Goal: Book appointment/travel/reservation

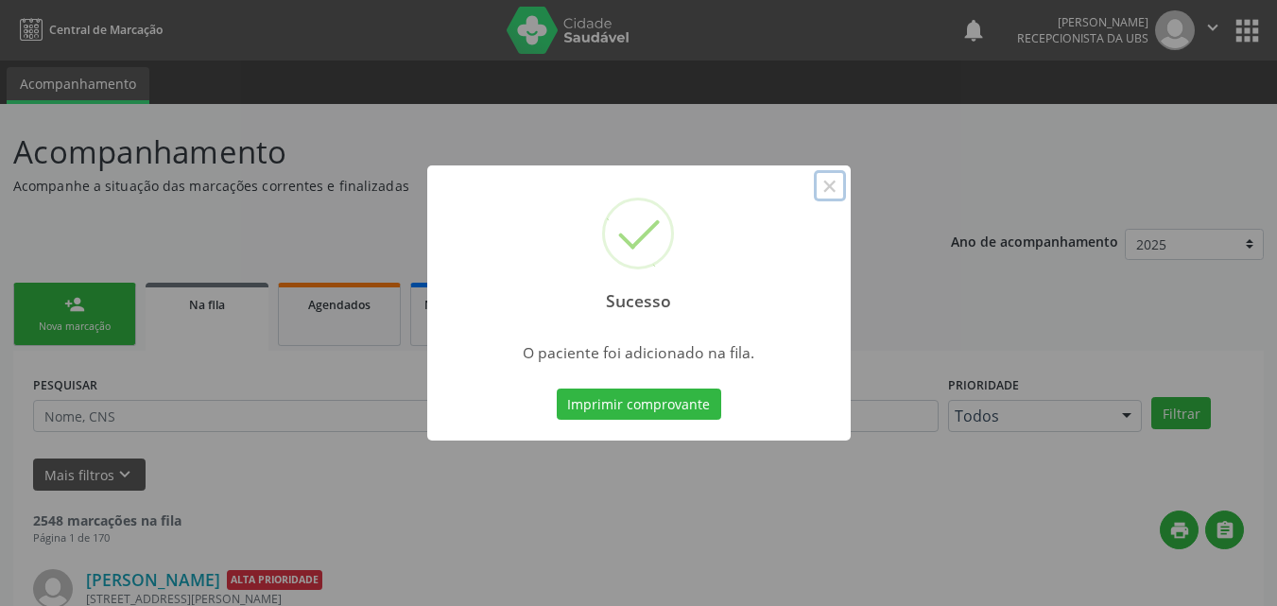
click at [826, 188] on button "×" at bounding box center [830, 186] width 32 height 32
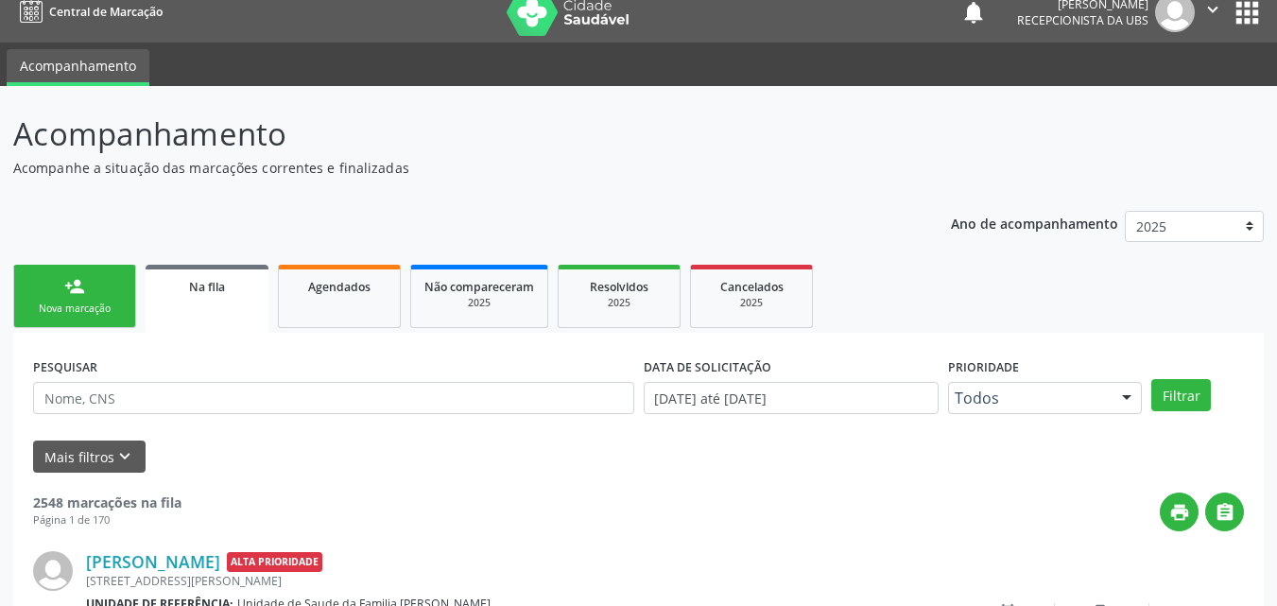
click at [89, 279] on link "person_add Nova marcação" at bounding box center [74, 296] width 123 height 63
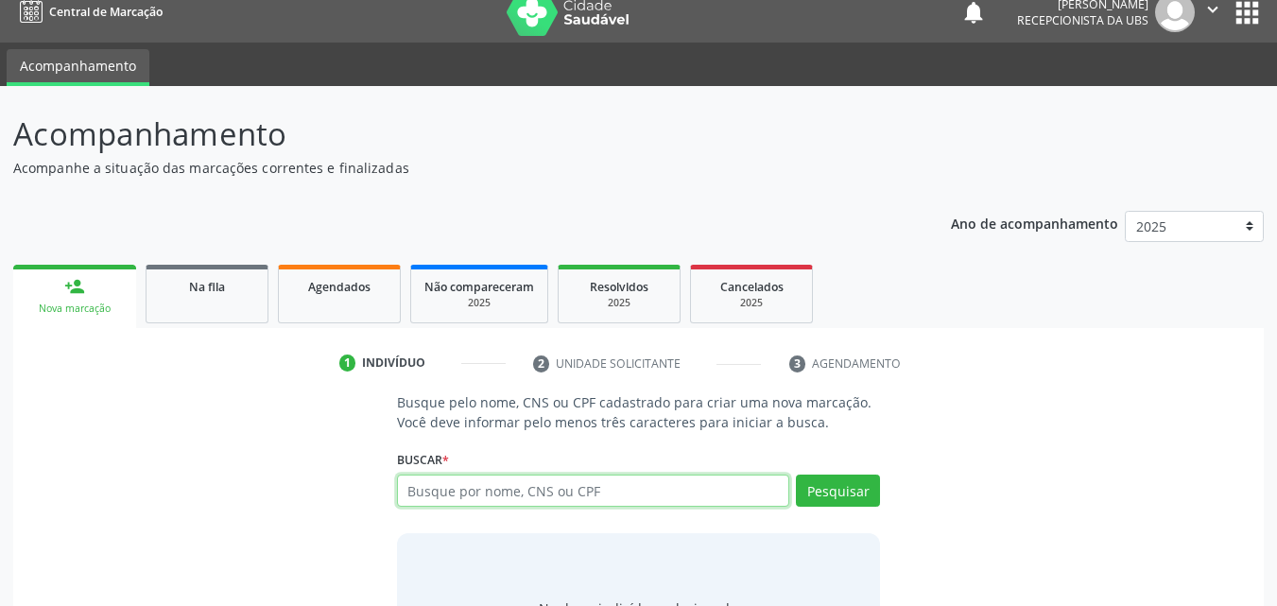
click at [510, 499] on input "text" at bounding box center [593, 491] width 393 height 32
type input "700005894198709"
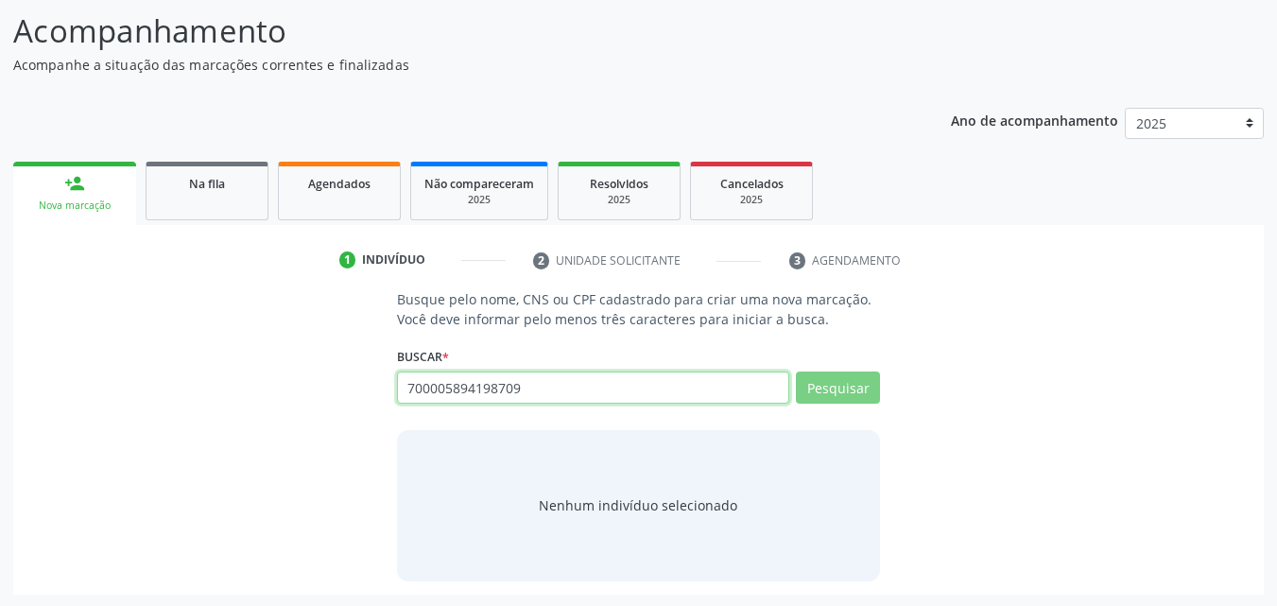
scroll to position [123, 0]
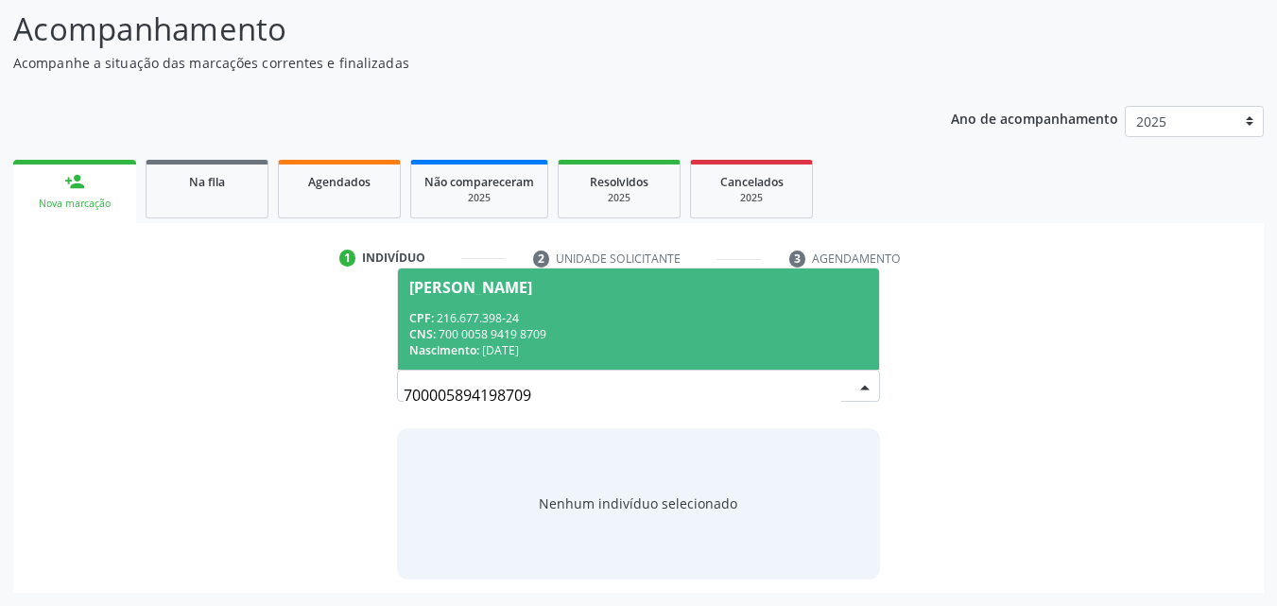
click at [606, 332] on div "CNS: 700 0058 9419 8709" at bounding box center [638, 334] width 459 height 16
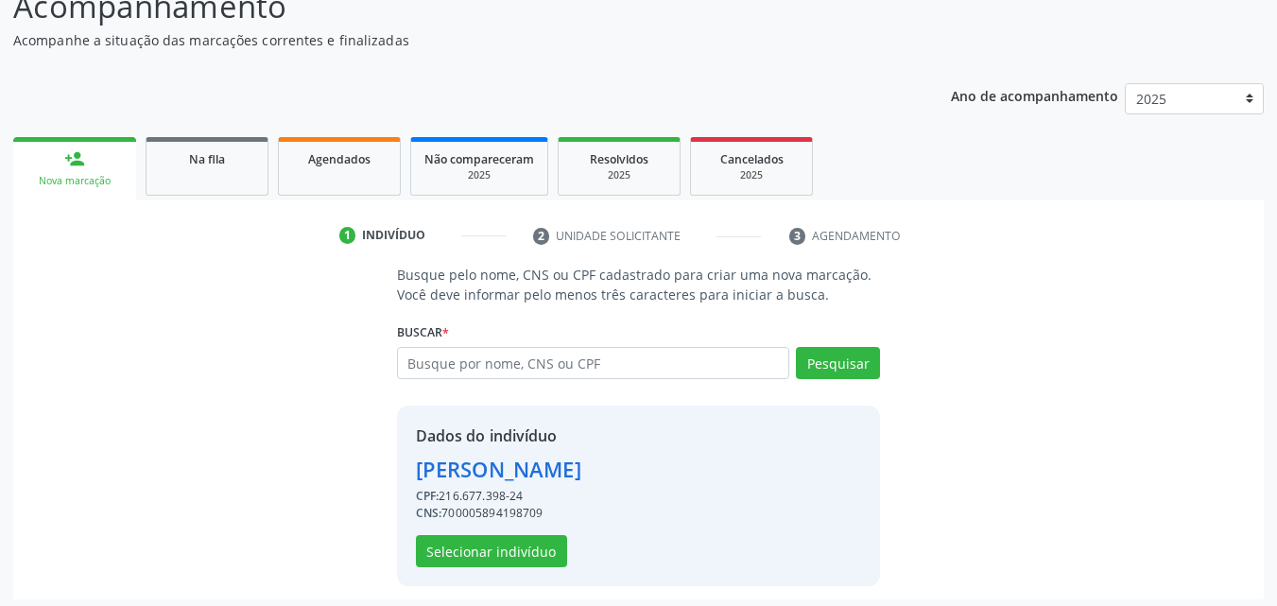
scroll to position [152, 0]
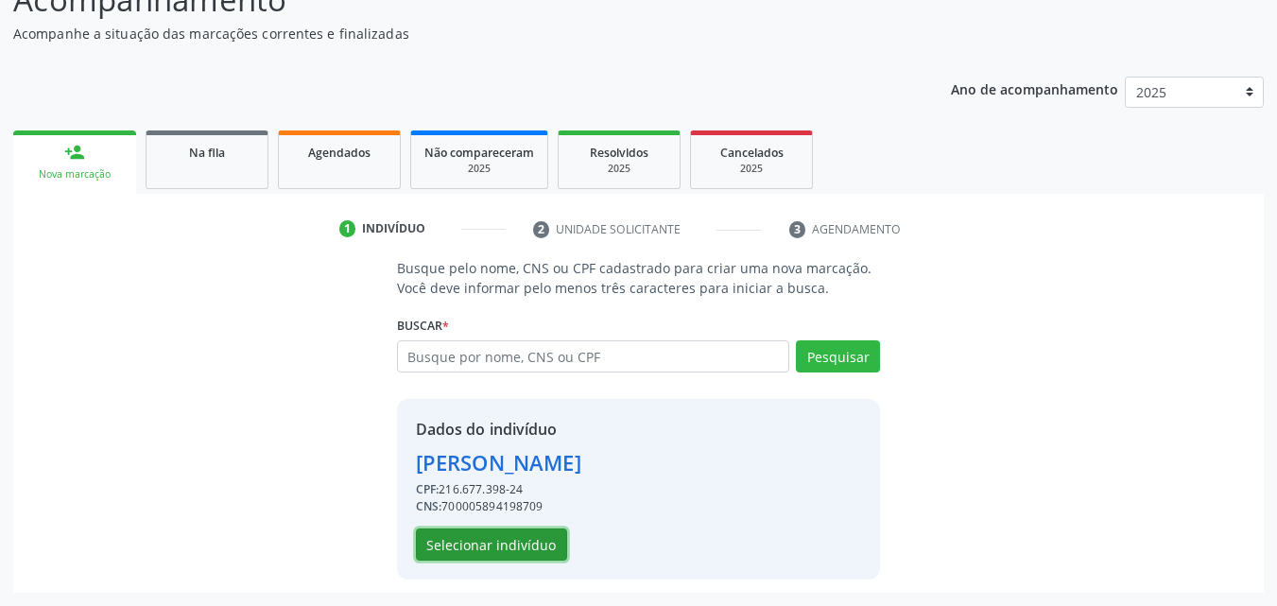
click at [494, 544] on button "Selecionar indivíduo" at bounding box center [491, 544] width 151 height 32
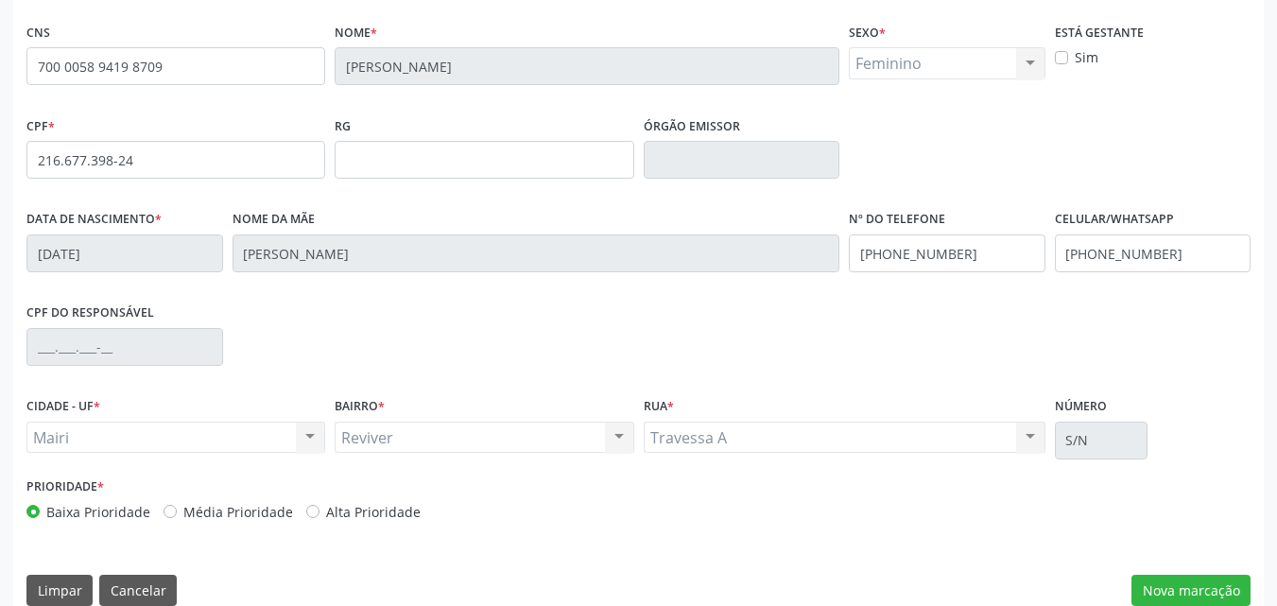
scroll to position [419, 0]
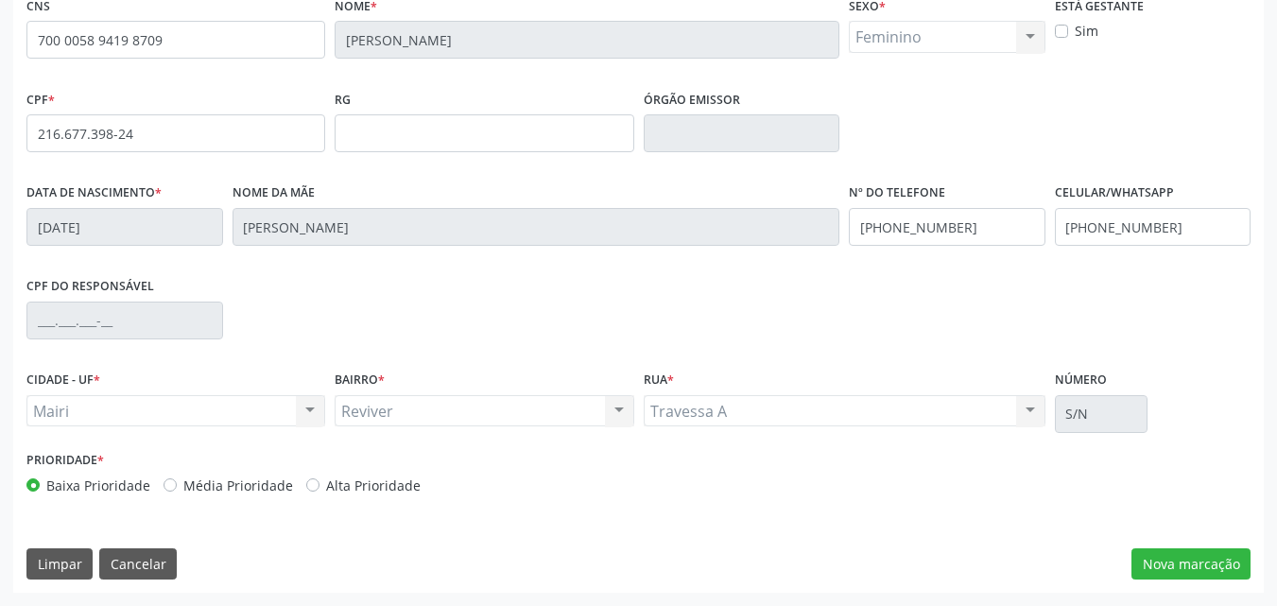
click at [375, 483] on label "Alta Prioridade" at bounding box center [373, 485] width 95 height 20
click at [319, 483] on input "Alta Prioridade" at bounding box center [312, 483] width 13 height 17
radio input "true"
click at [1195, 233] on input "[PHONE_NUMBER]" at bounding box center [1153, 227] width 197 height 38
type input "[PHONE_NUMBER]"
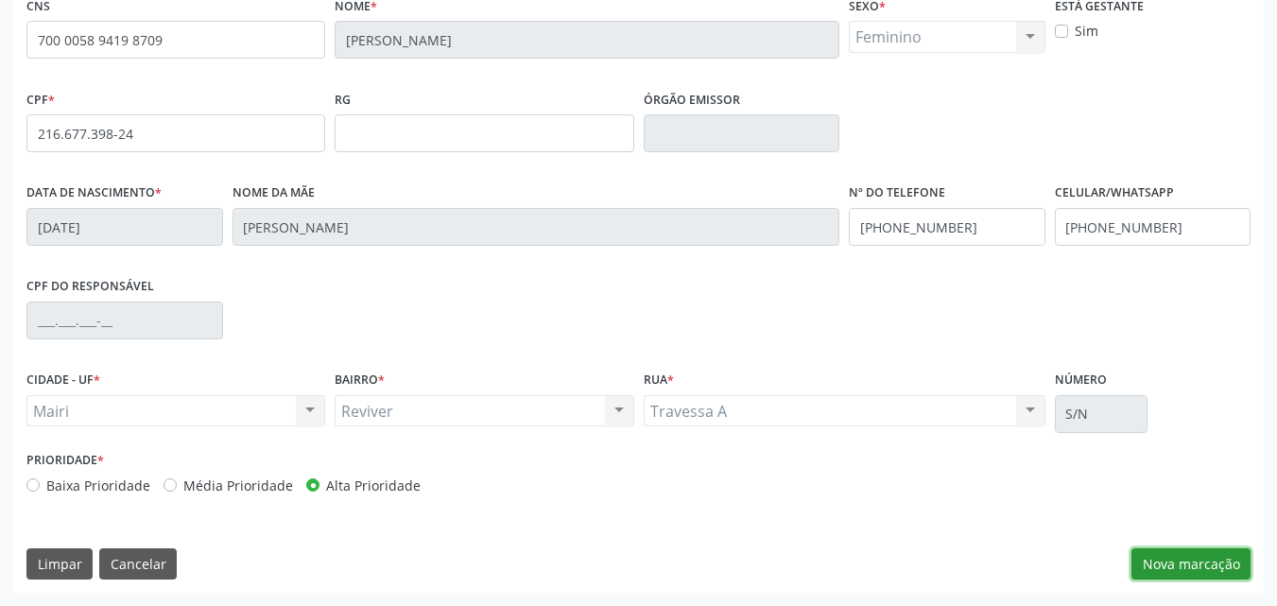
click at [1235, 568] on button "Nova marcação" at bounding box center [1190, 564] width 119 height 32
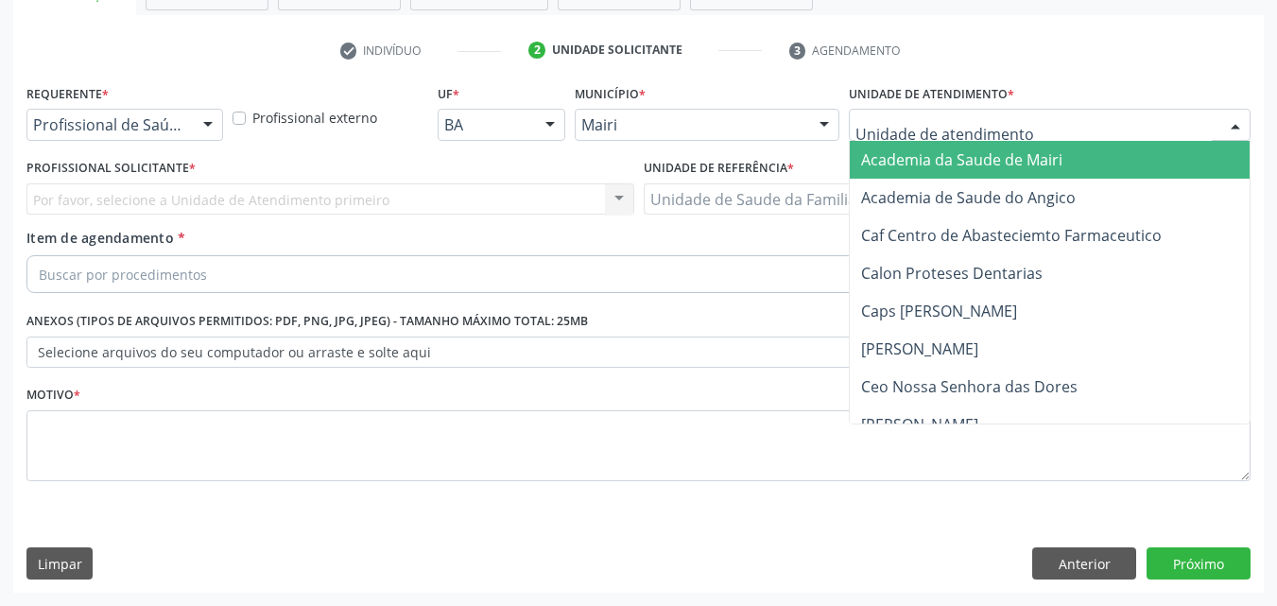
click at [1051, 138] on div at bounding box center [1050, 125] width 402 height 32
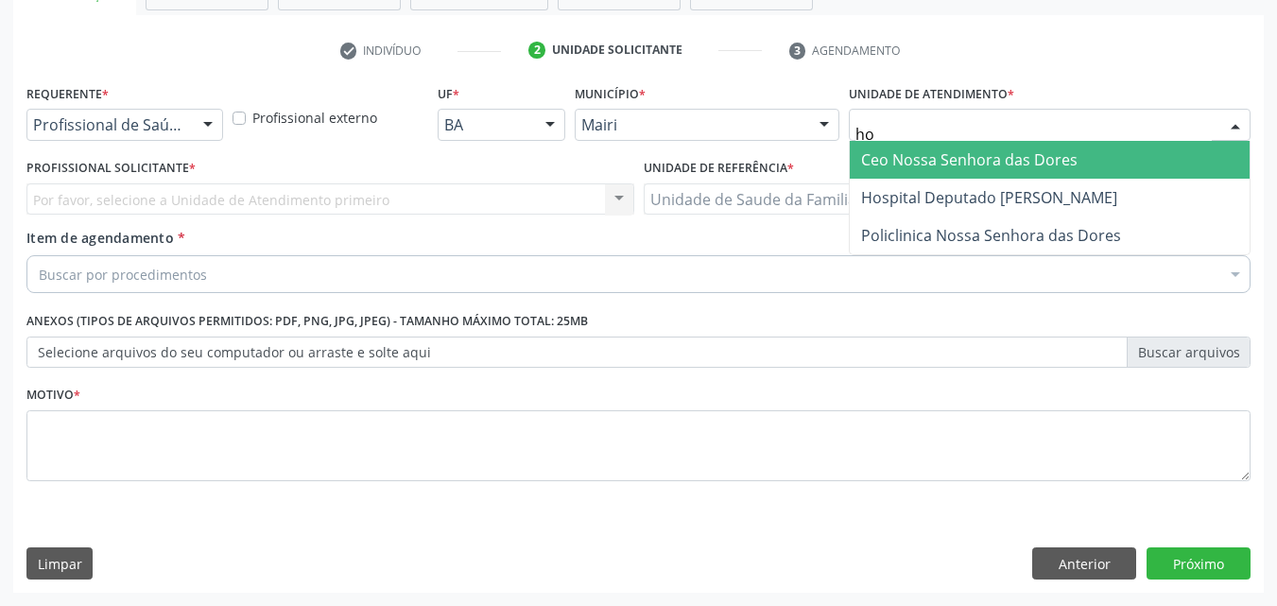
type input "hos"
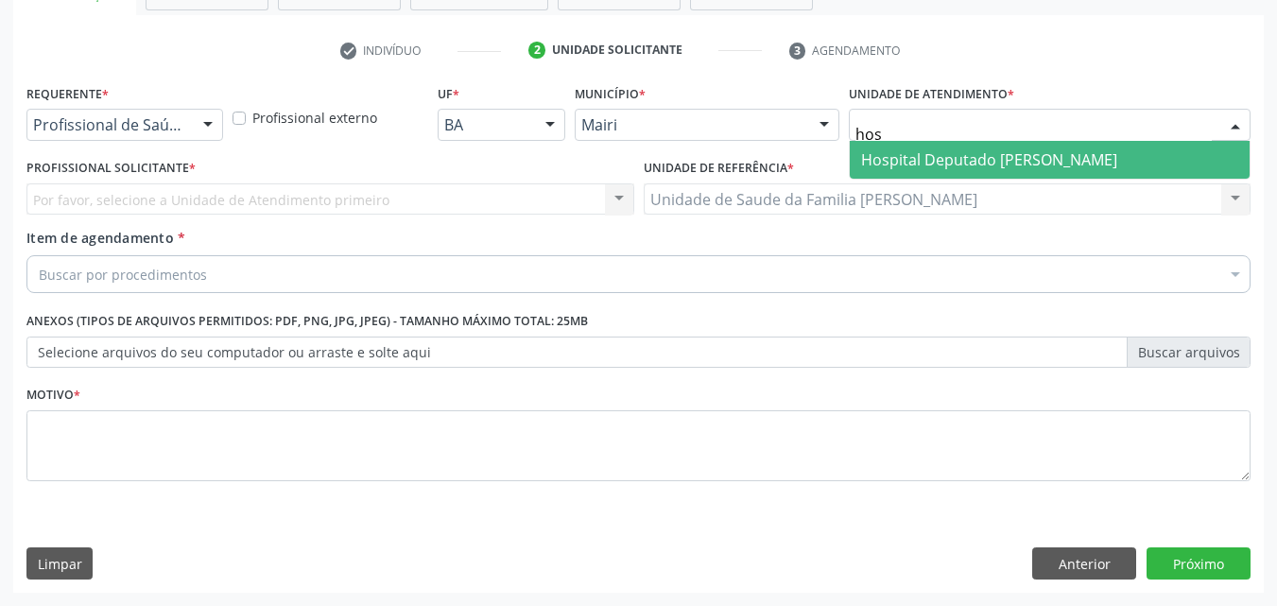
click at [1033, 151] on span "Hospital Deputado [PERSON_NAME]" at bounding box center [989, 159] width 256 height 21
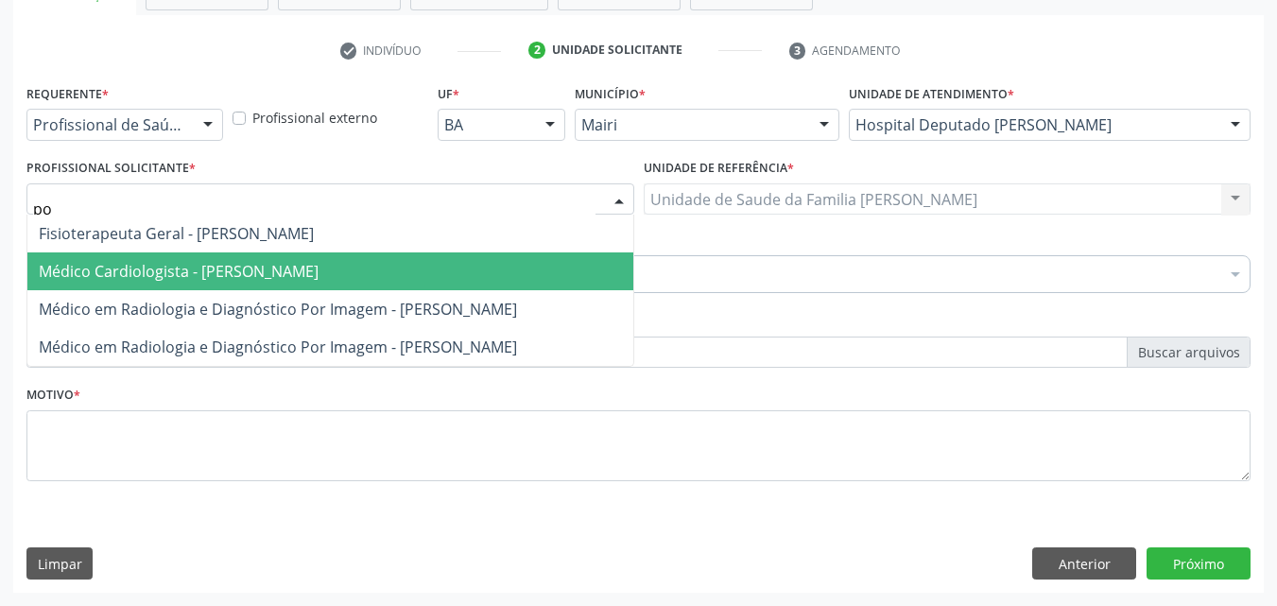
type input "p"
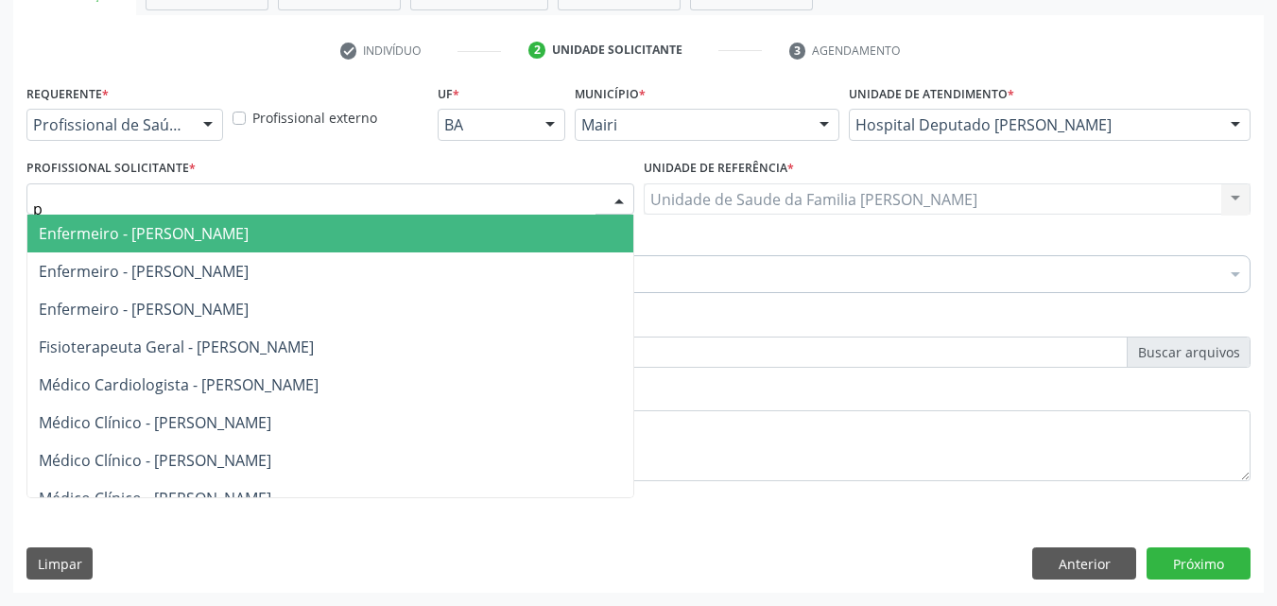
type input "po"
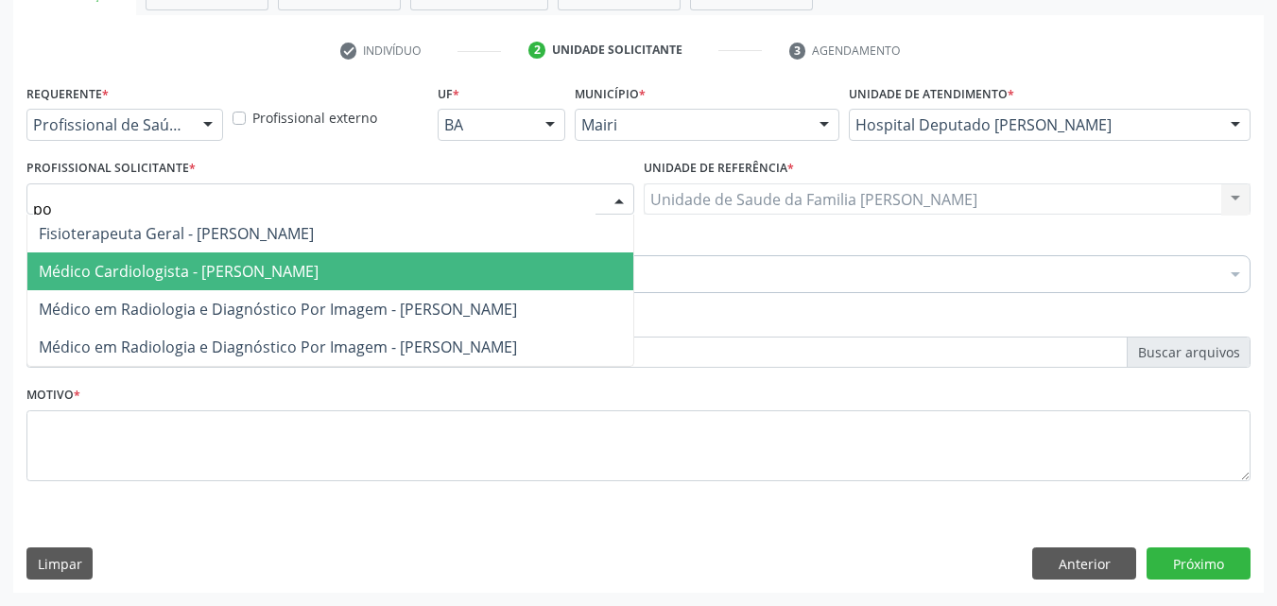
click at [319, 271] on span "Médico Cardiologista - [PERSON_NAME]" at bounding box center [179, 271] width 280 height 21
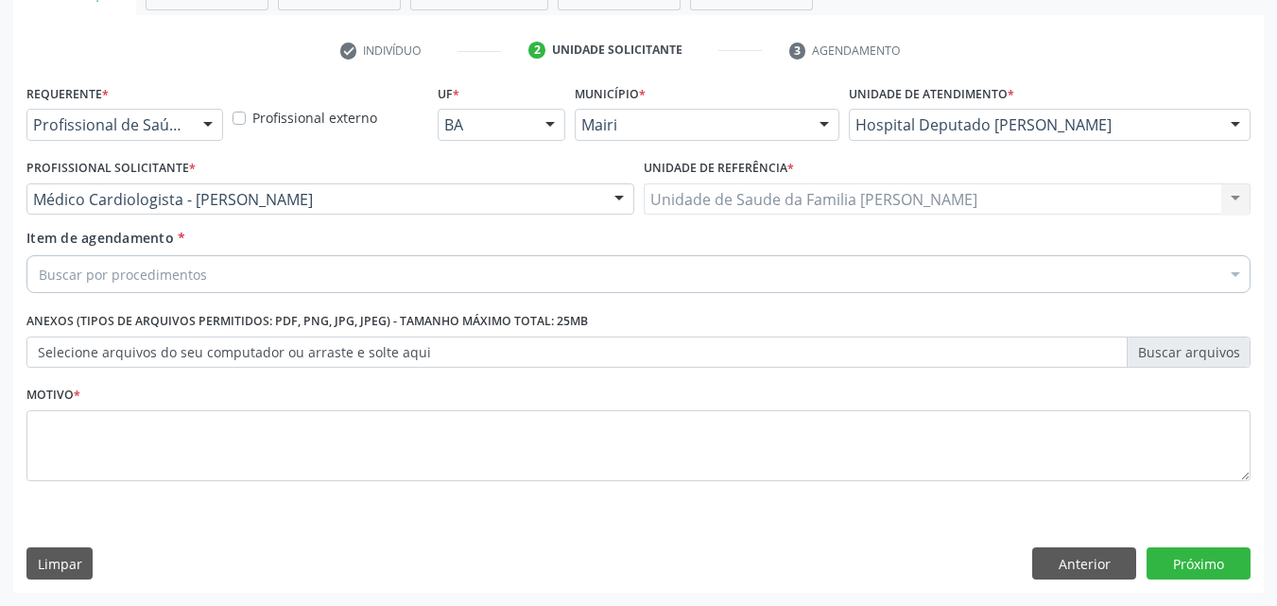
click at [211, 268] on div "Buscar por procedimentos" at bounding box center [638, 274] width 1224 height 38
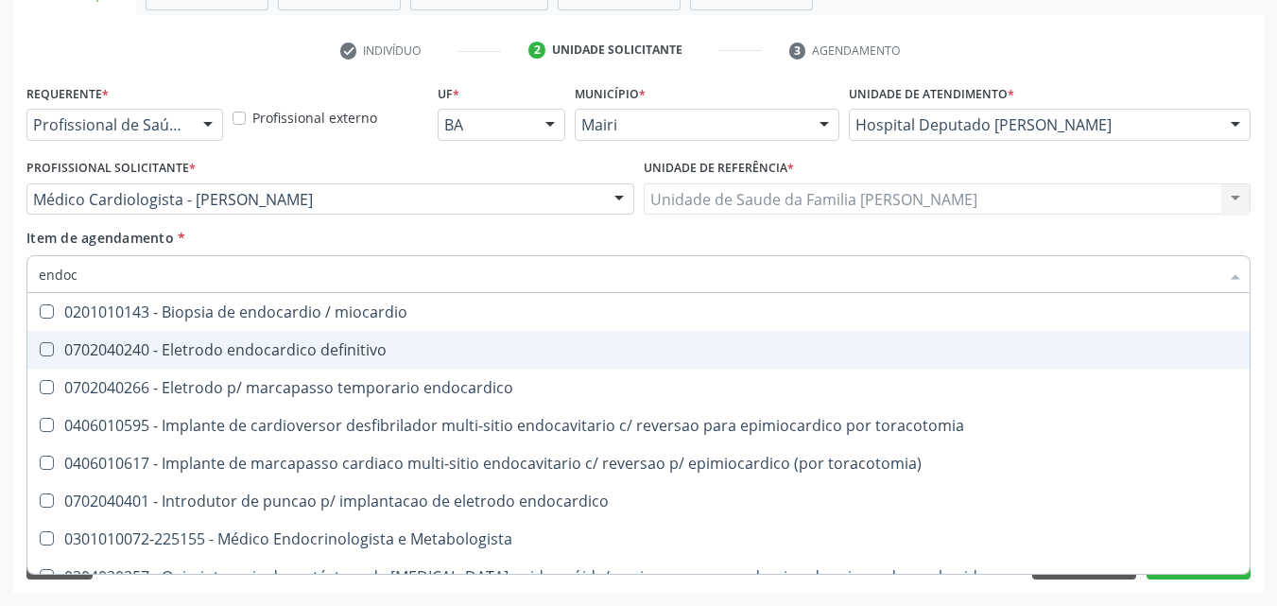
type input "endo"
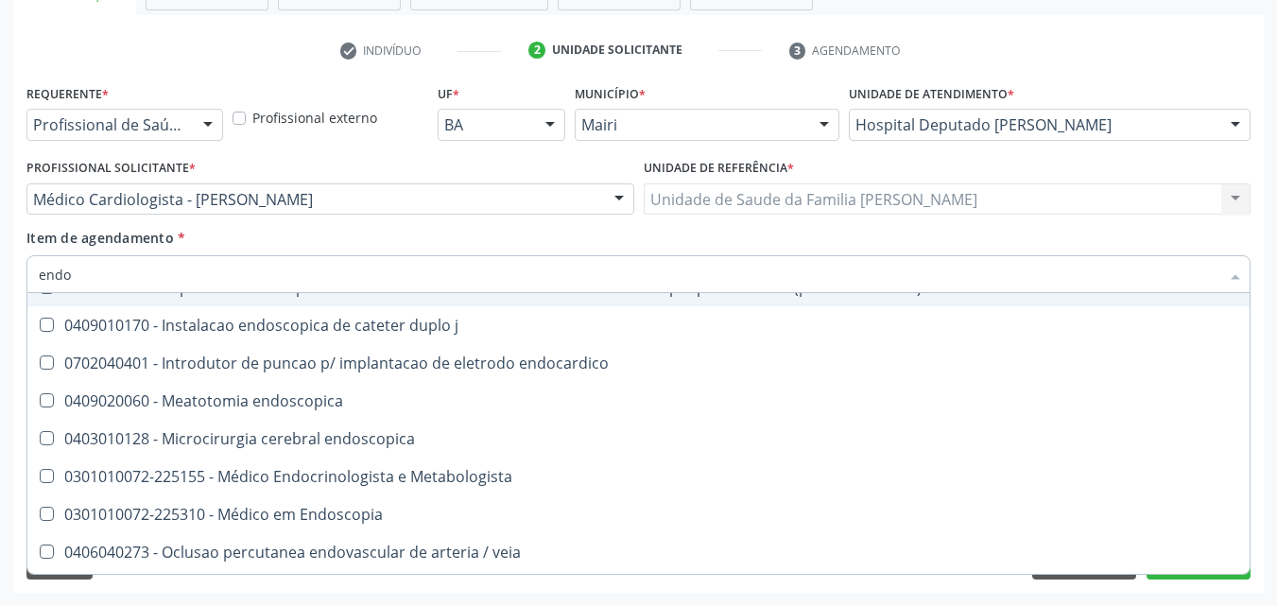
scroll to position [1040, 0]
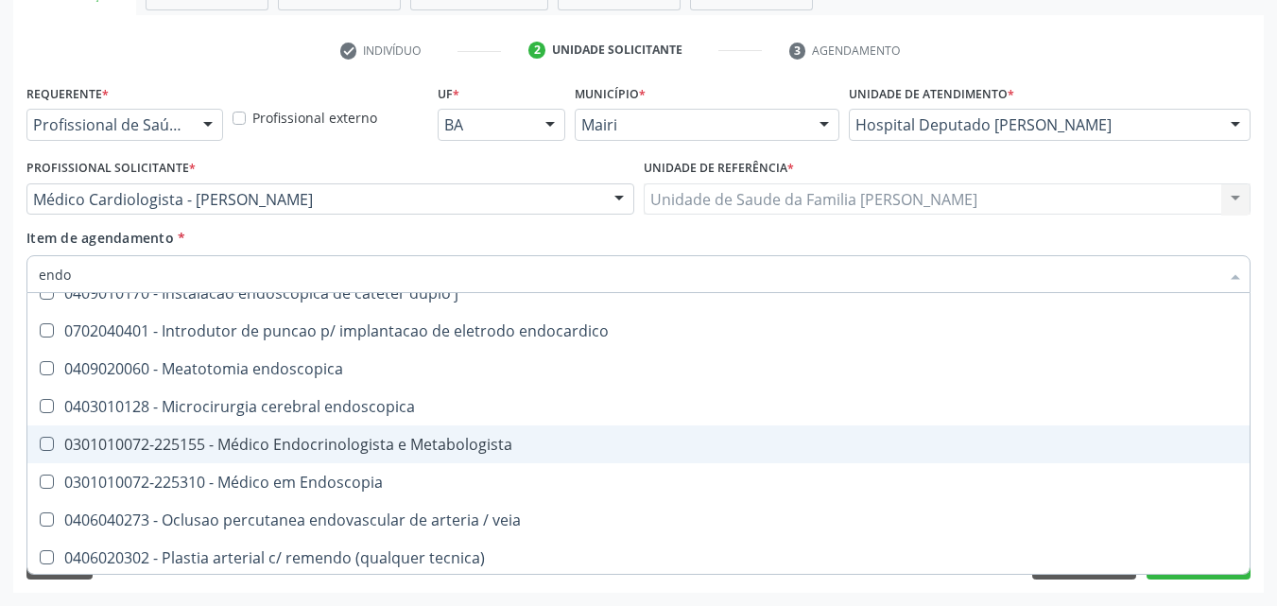
click at [423, 442] on div "0301010072-225155 - Médico Endocrinologista e Metabologista" at bounding box center [639, 444] width 1200 height 15
checkbox Metabologista "true"
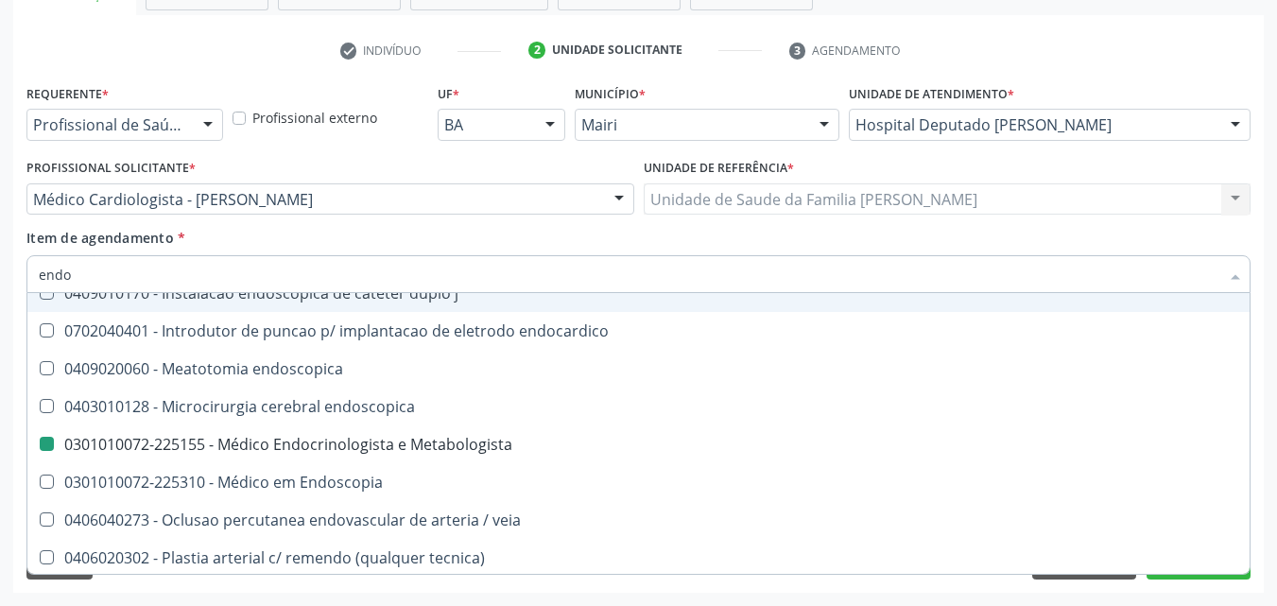
click at [456, 249] on div "Item de agendamento * endo Desfazer seleção 0201010143 - Biopsia de endocardio …" at bounding box center [638, 258] width 1224 height 60
checkbox endometrio "true"
checkbox Metabologista "false"
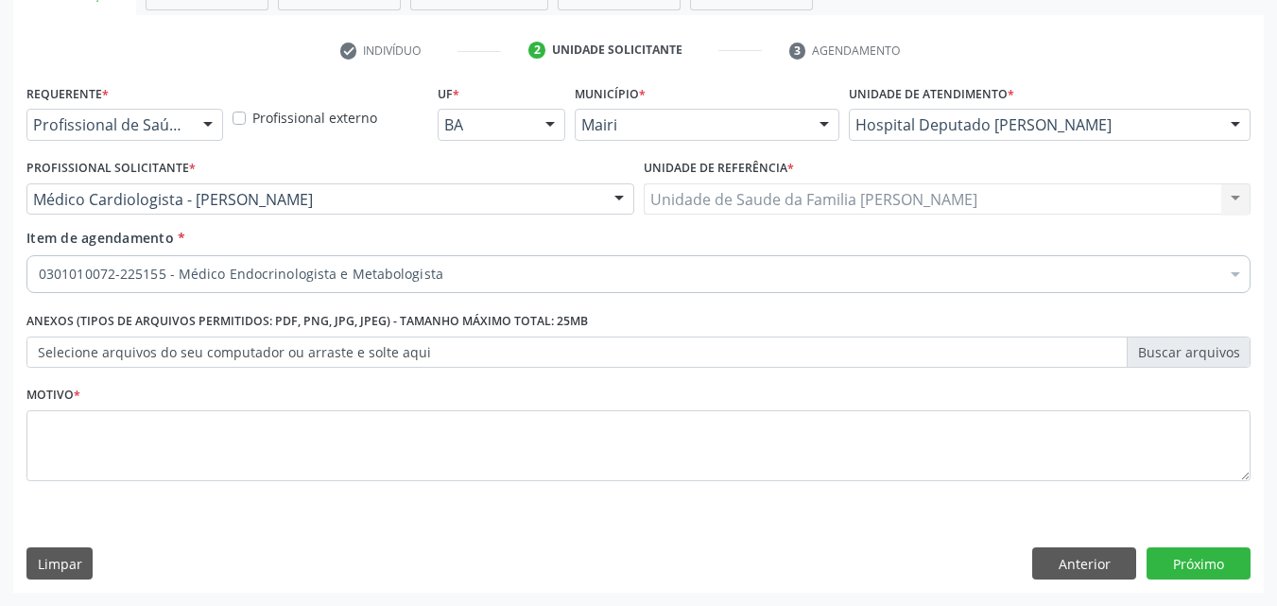
scroll to position [0, 0]
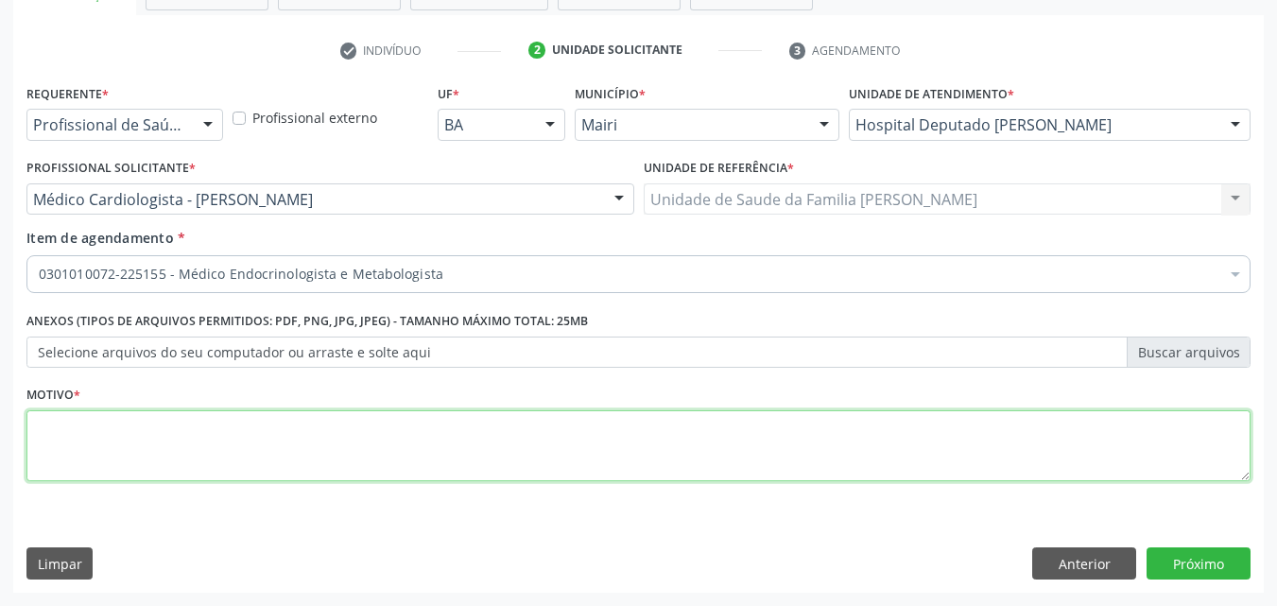
click at [208, 464] on textarea at bounding box center [638, 446] width 1224 height 72
type textarea "retorno"
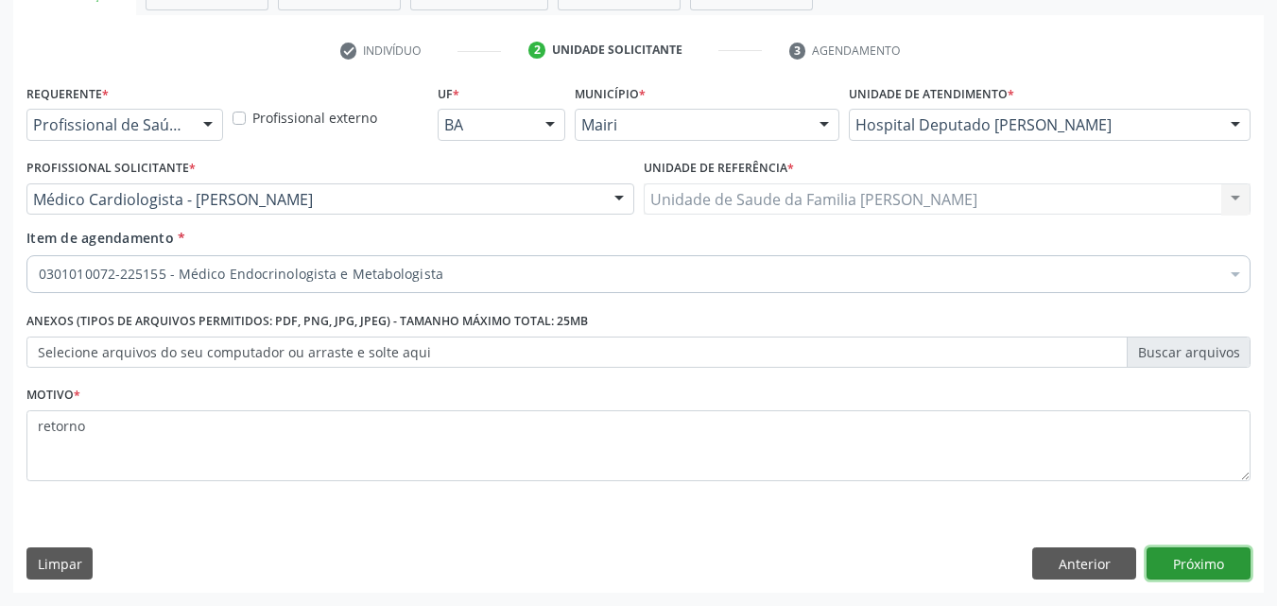
click at [1180, 559] on button "Próximo" at bounding box center [1199, 563] width 104 height 32
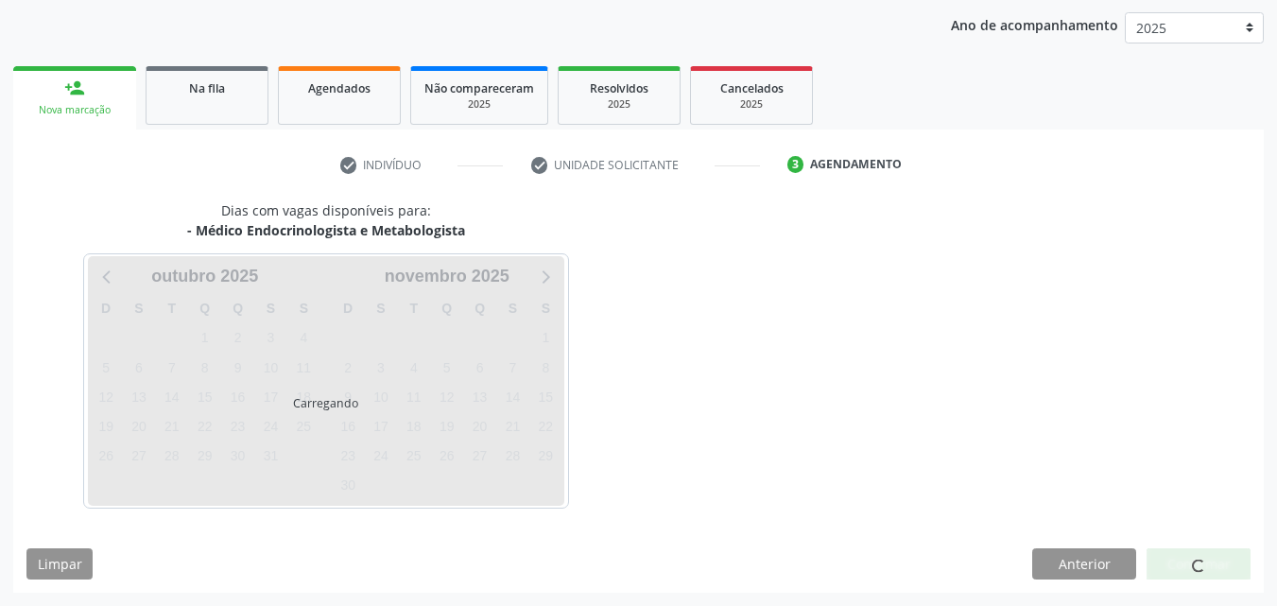
scroll to position [272, 0]
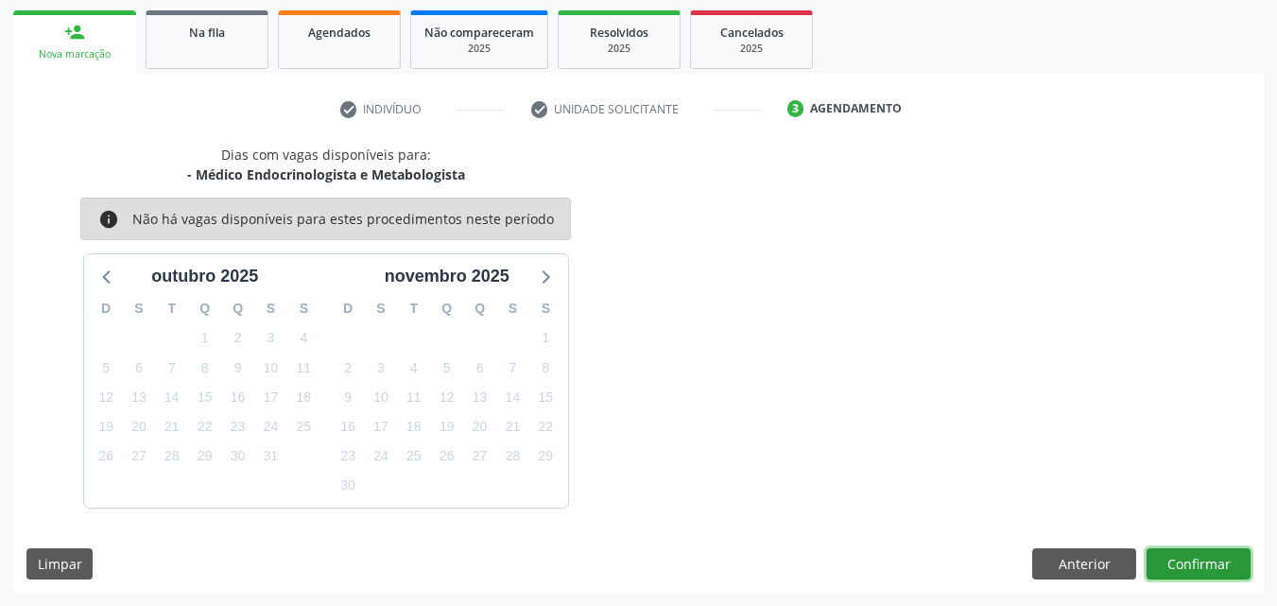
click at [1200, 565] on button "Confirmar" at bounding box center [1199, 564] width 104 height 32
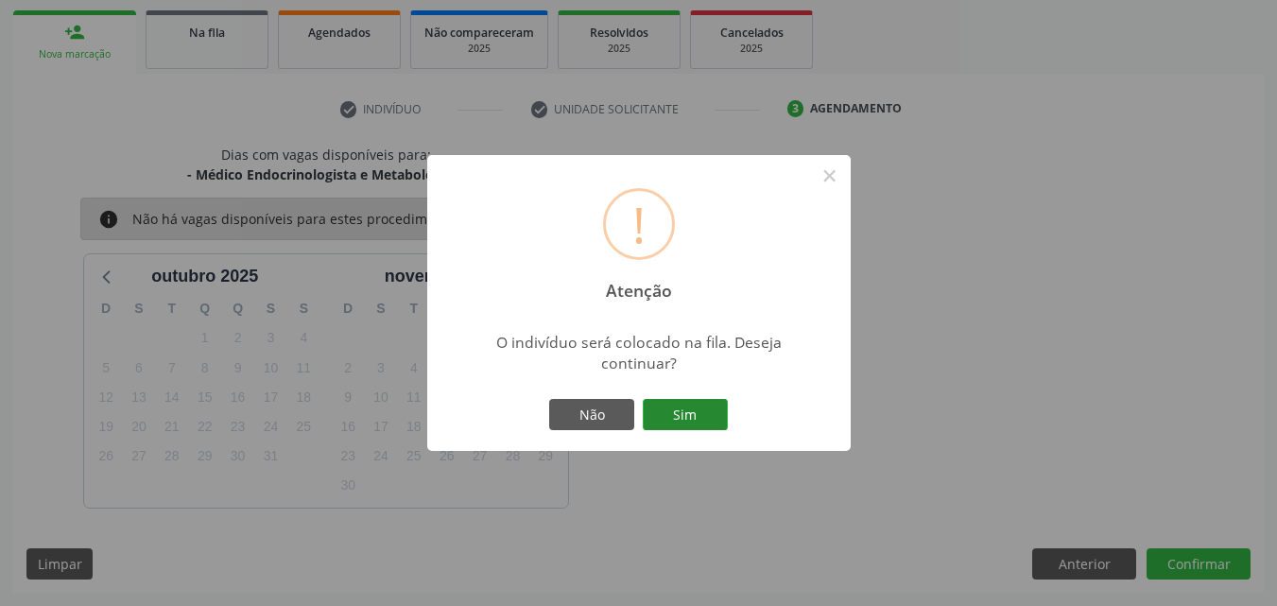
click at [711, 415] on button "Sim" at bounding box center [685, 415] width 85 height 32
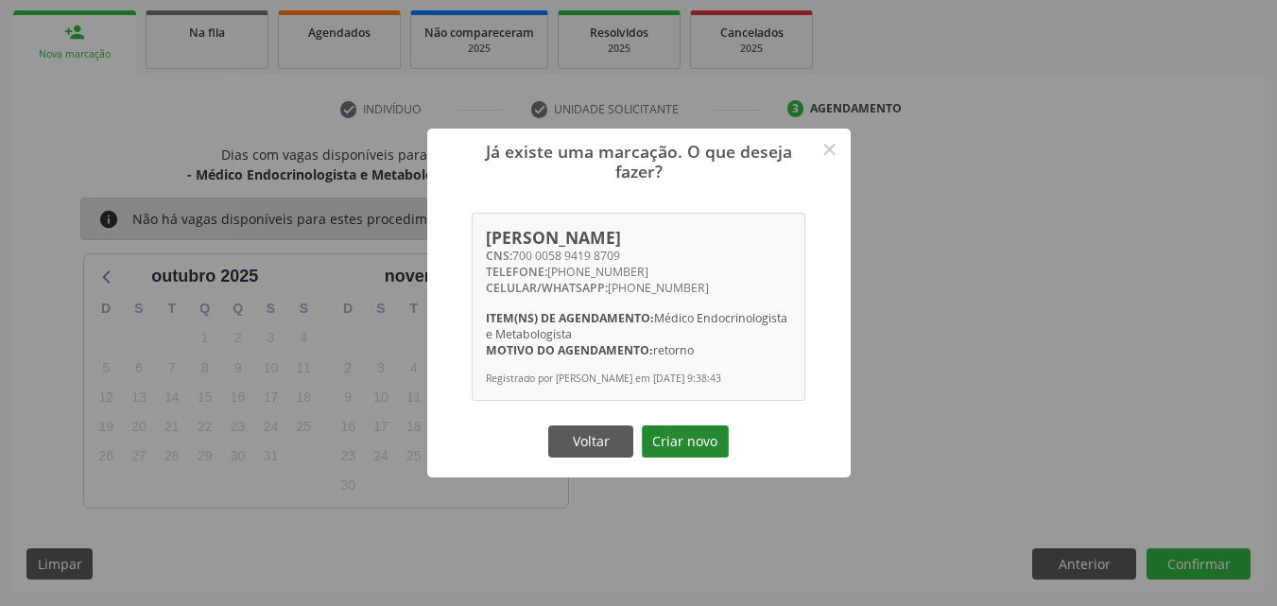
click at [694, 447] on button "Criar novo" at bounding box center [685, 441] width 87 height 32
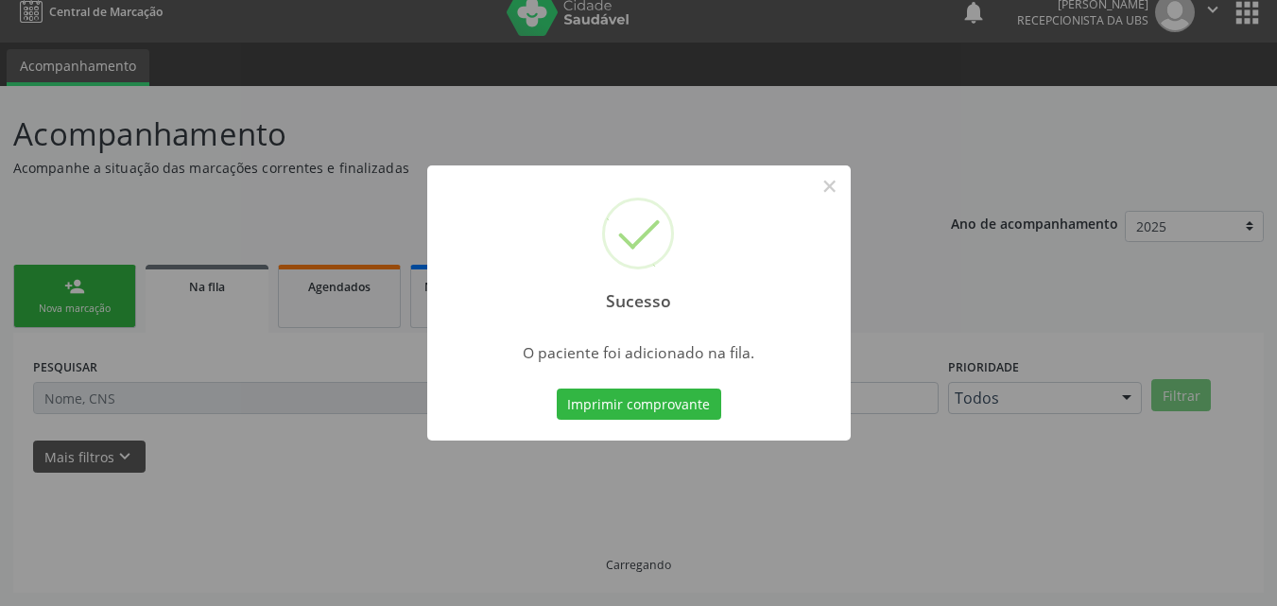
scroll to position [18, 0]
